Goal: Task Accomplishment & Management: Complete application form

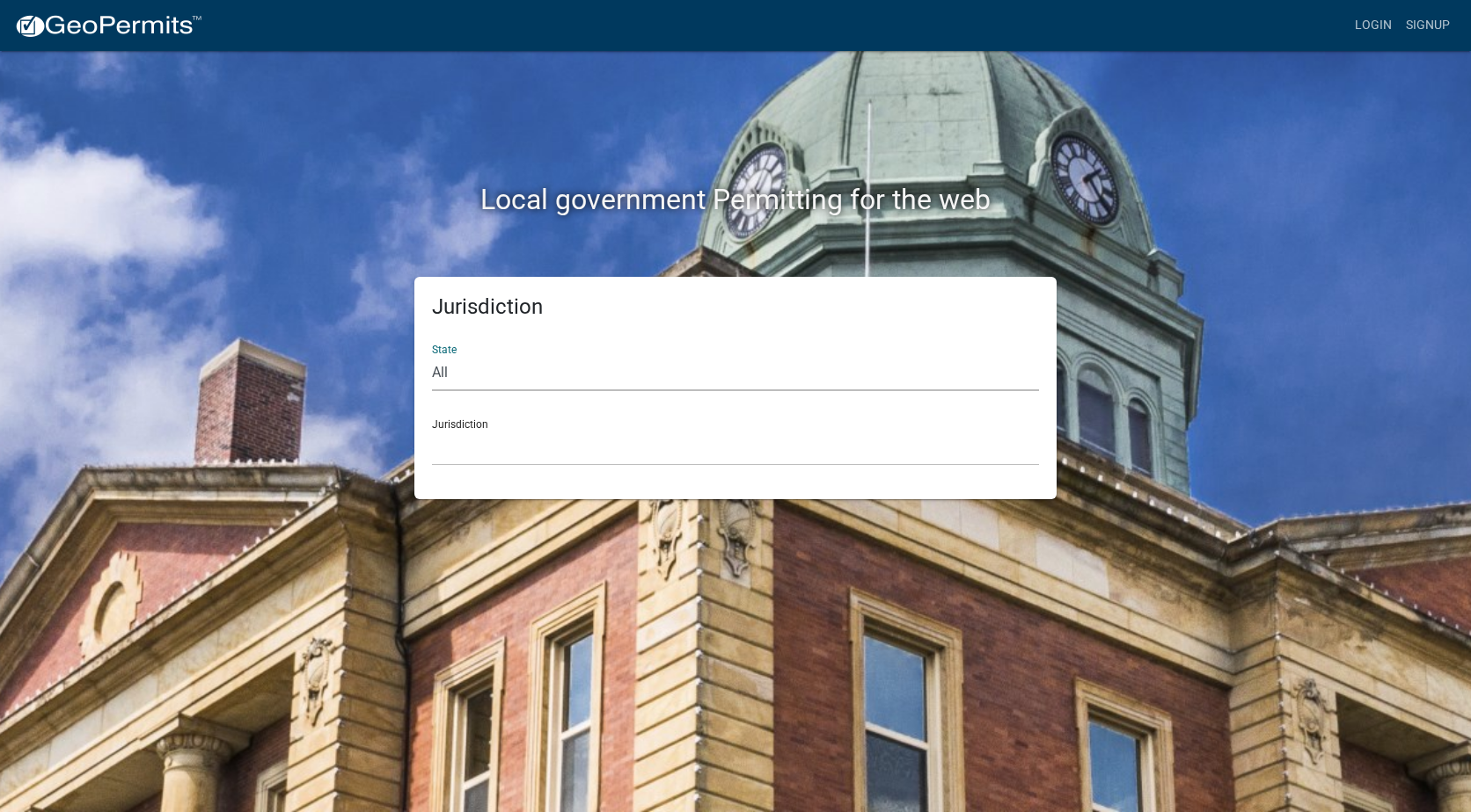
click at [572, 375] on select "All [US_STATE] [US_STATE] [US_STATE] [US_STATE] [US_STATE] [US_STATE] [US_STATE…" at bounding box center [736, 373] width 607 height 36
select select "[US_STATE]"
click at [432, 355] on select "All [US_STATE] [US_STATE] [US_STATE] [US_STATE] [US_STATE] [US_STATE] [US_STATE…" at bounding box center [736, 373] width 607 height 36
click at [478, 421] on div "Jurisdiction City of [GEOGRAPHIC_DATA], [US_STATE] City of [GEOGRAPHIC_DATA], […" at bounding box center [736, 435] width 607 height 61
click at [470, 452] on select "City of [GEOGRAPHIC_DATA], [US_STATE] City of [GEOGRAPHIC_DATA], [US_STATE] Cit…" at bounding box center [736, 448] width 607 height 36
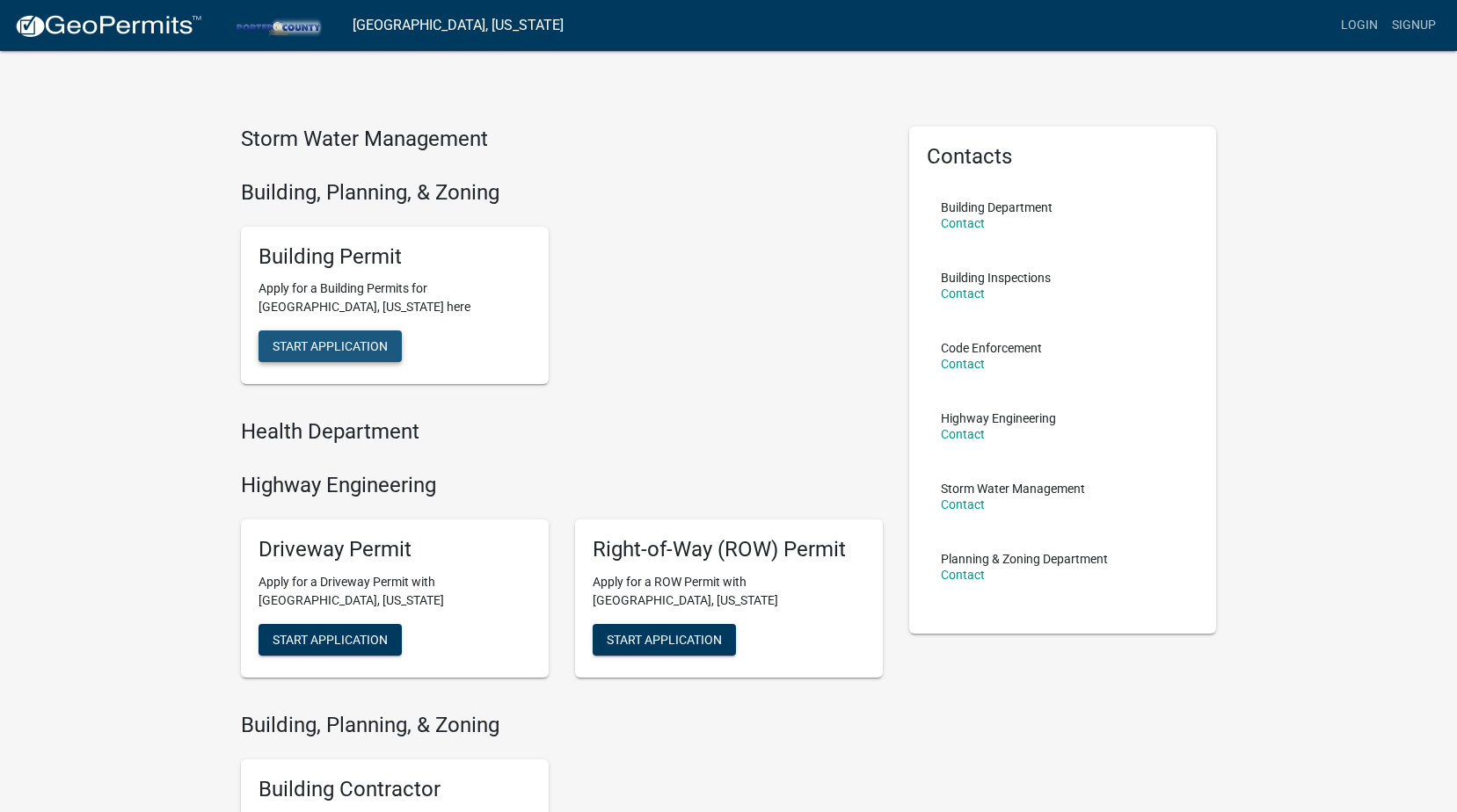
click at [360, 343] on span "Start Application" at bounding box center [331, 347] width 116 height 14
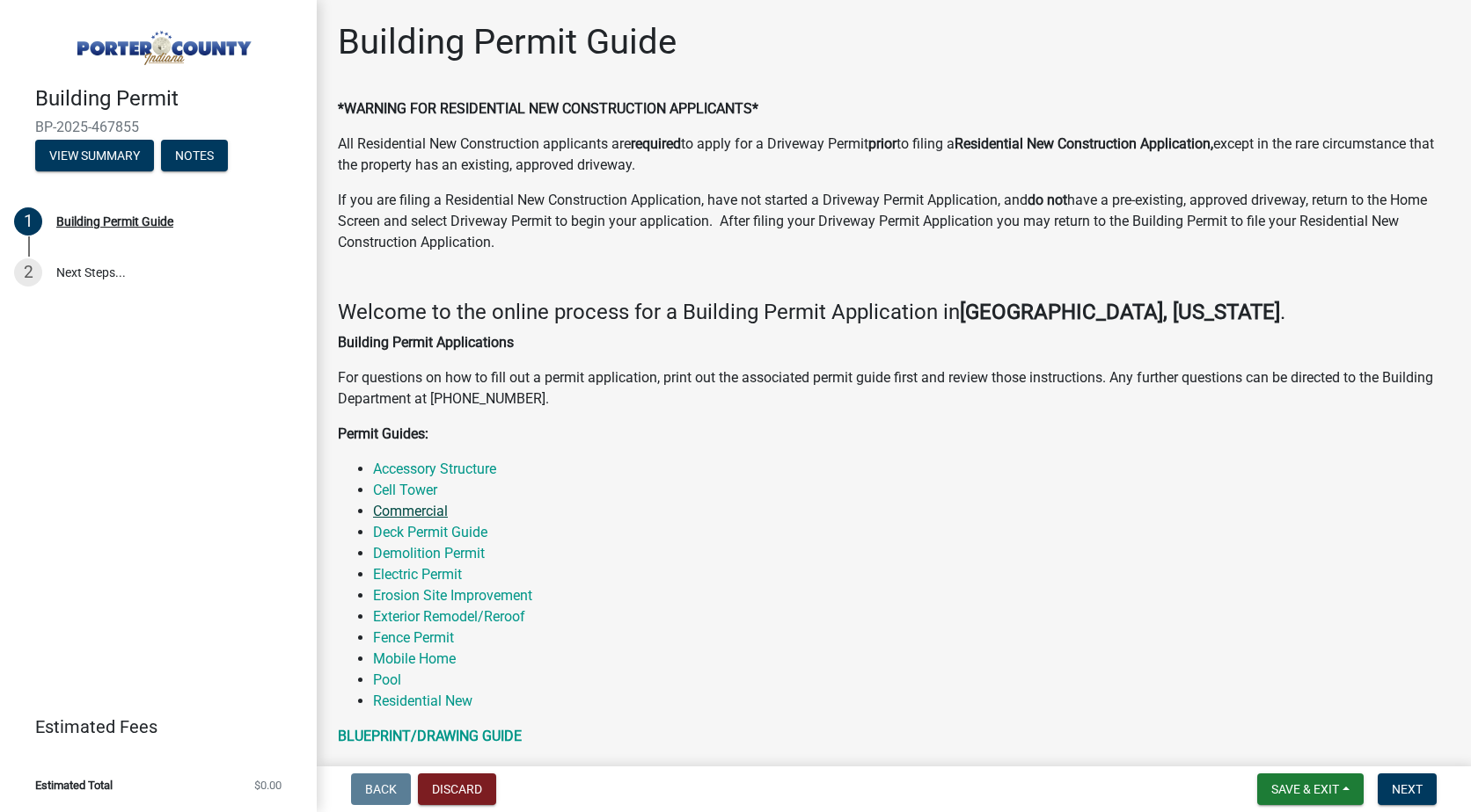
click at [407, 512] on link "Commercial" at bounding box center [410, 511] width 75 height 16
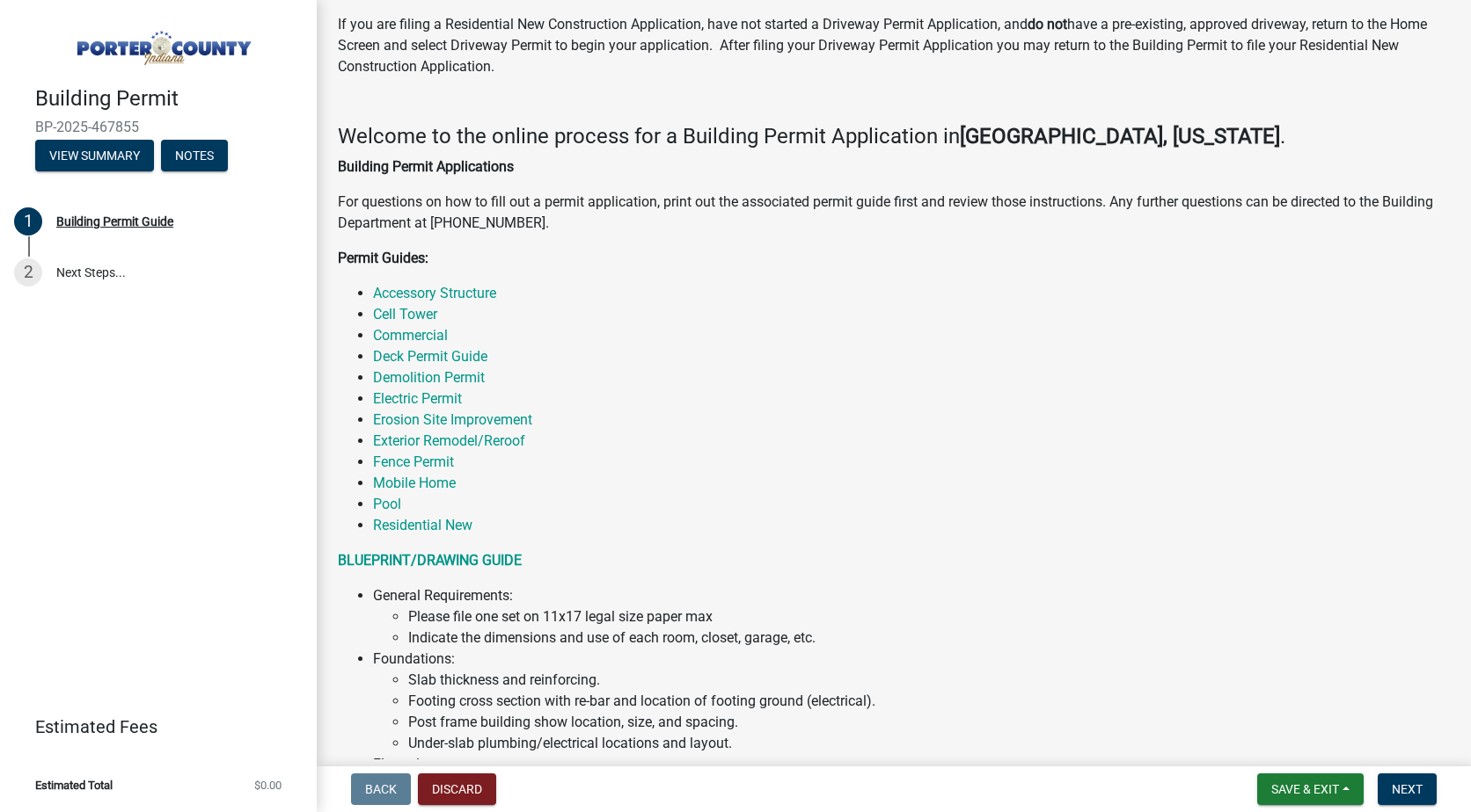
scroll to position [264, 0]
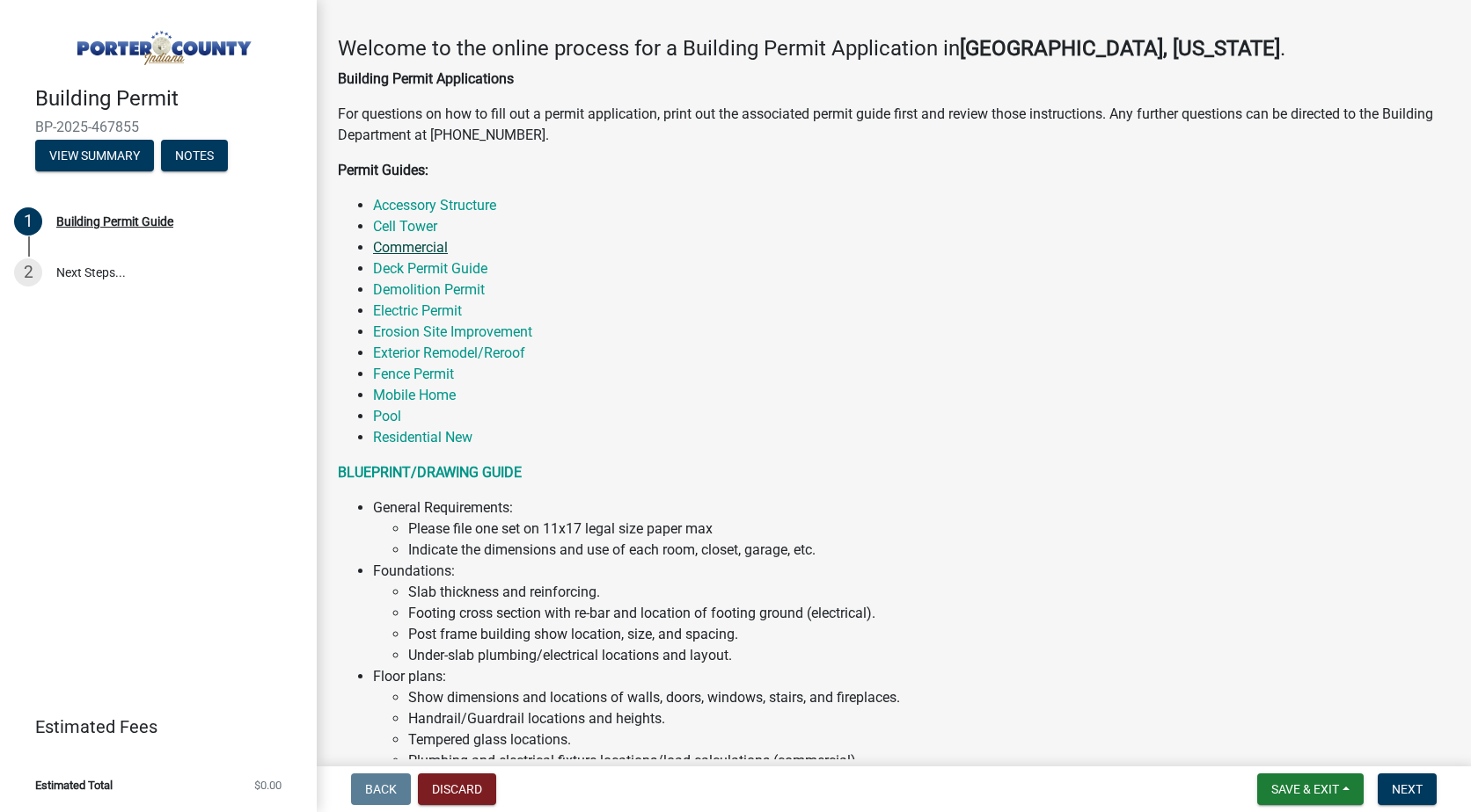
click at [415, 248] on link "Commercial" at bounding box center [410, 247] width 75 height 16
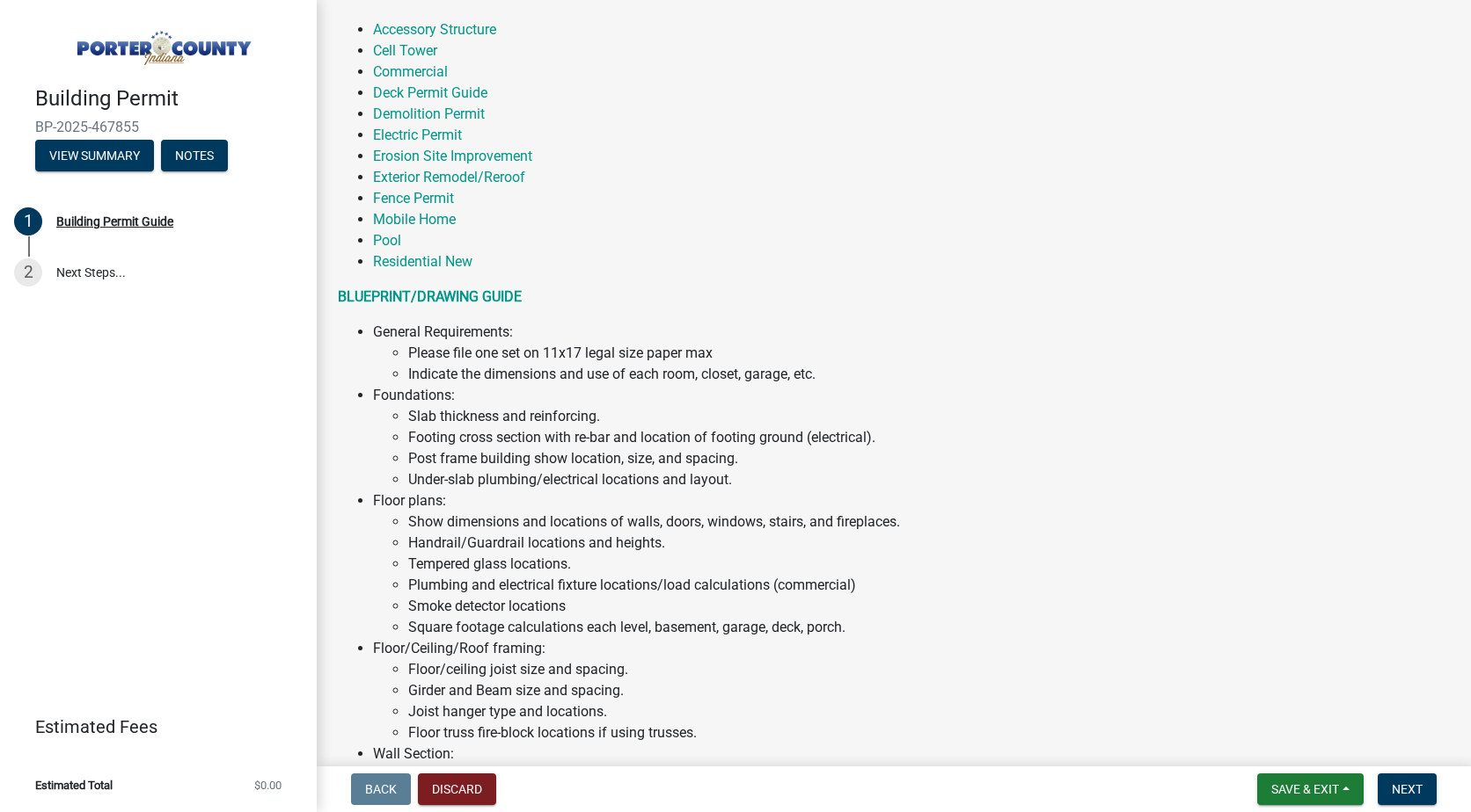
scroll to position [0, 0]
